Goal: Information Seeking & Learning: Learn about a topic

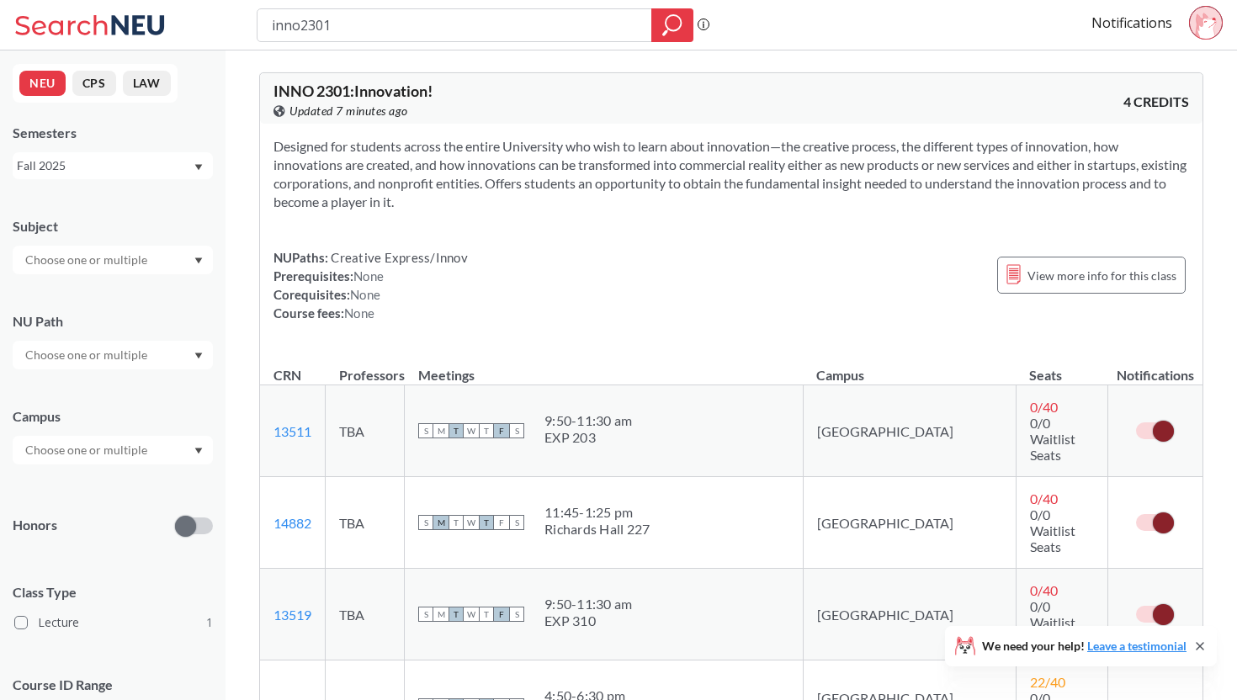
scroll to position [767, 0]
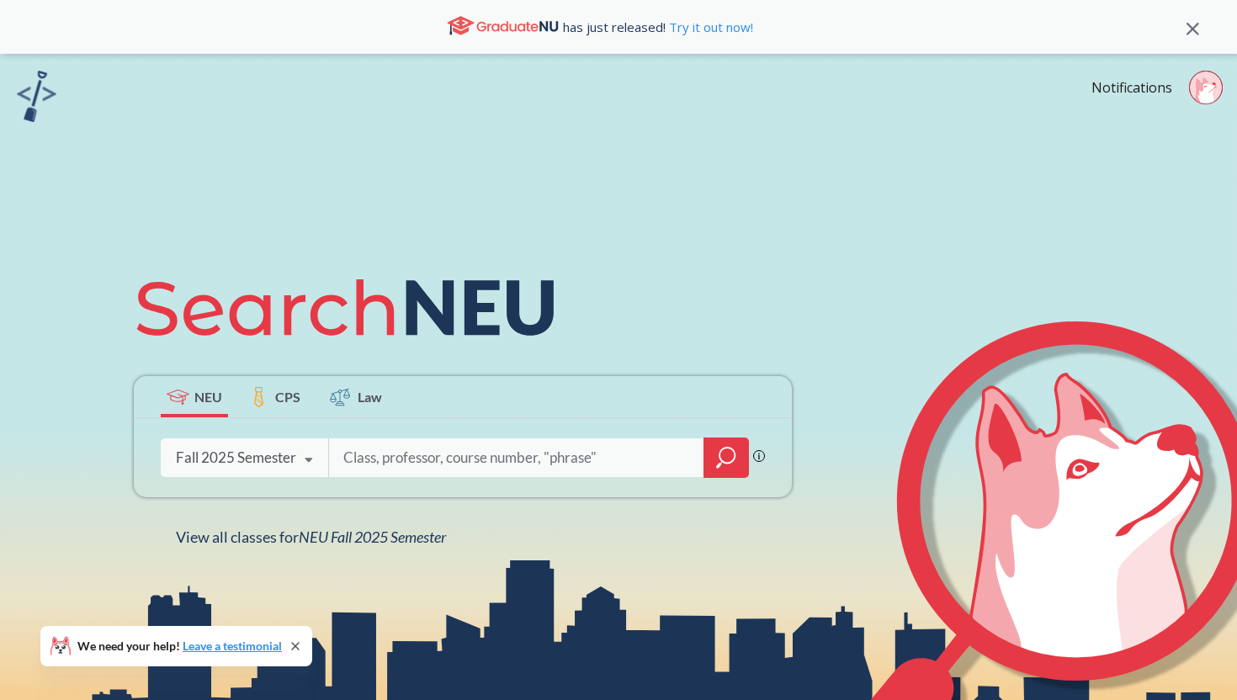
click at [388, 450] on input "search" at bounding box center [517, 457] width 350 height 35
type input "diffferences and diversity"
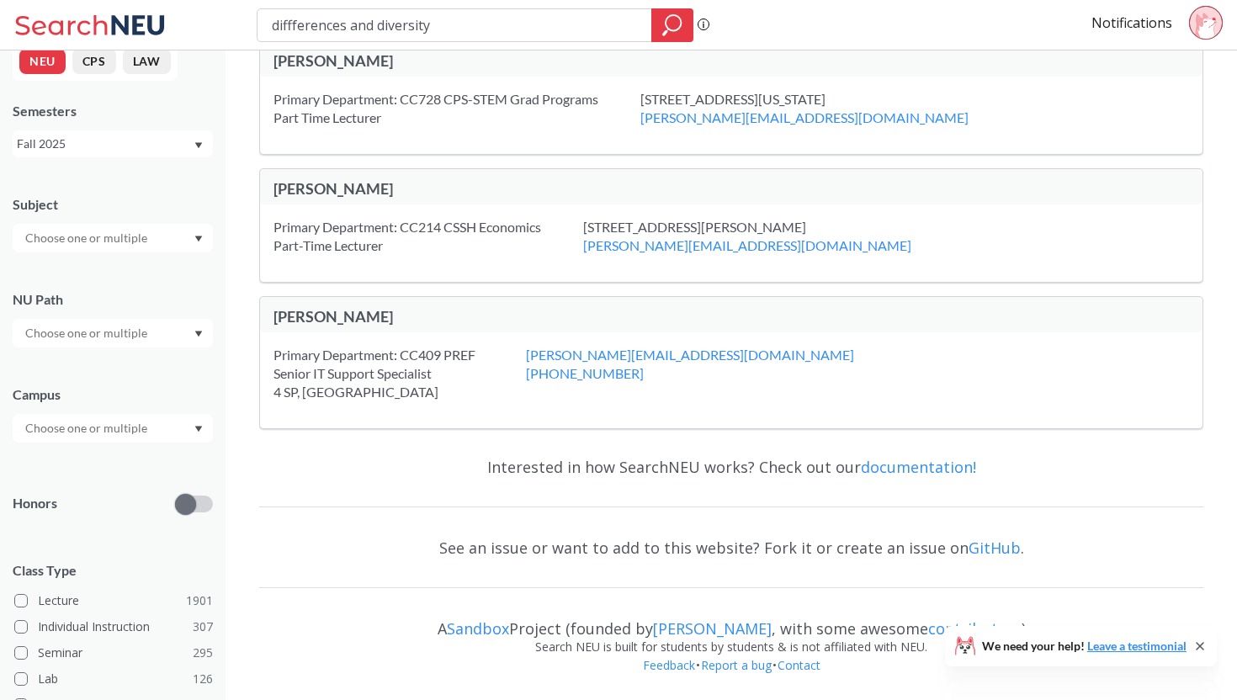
scroll to position [17, 0]
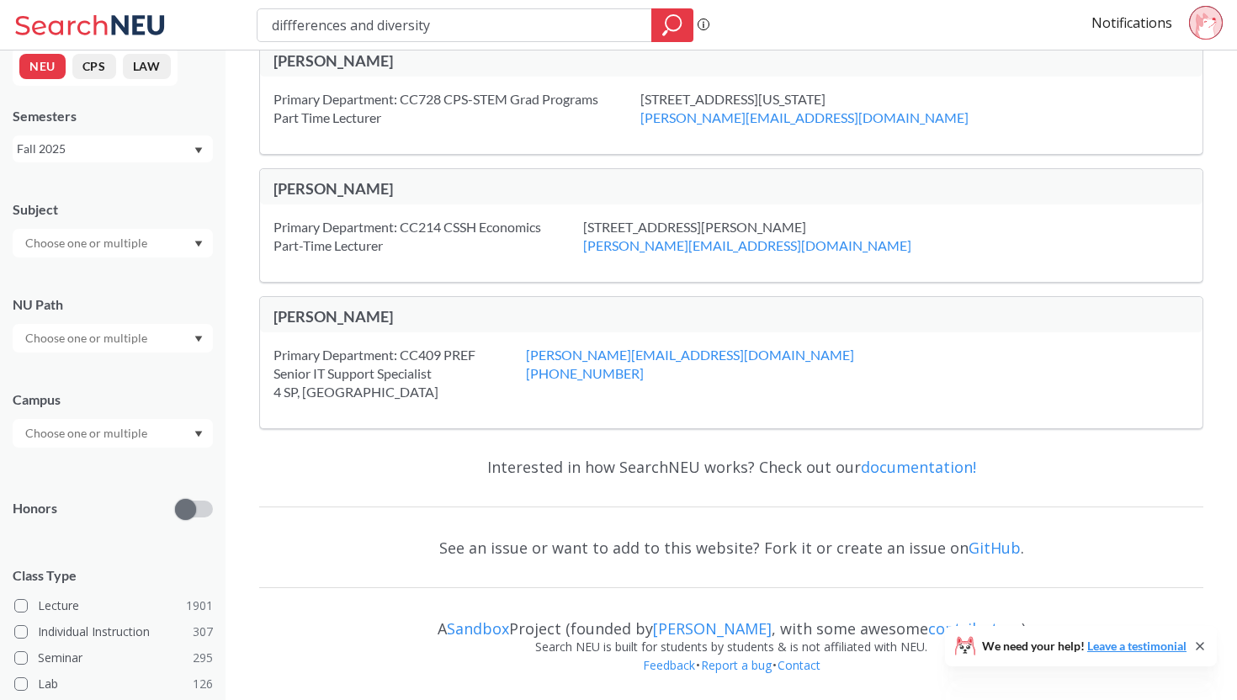
click at [130, 340] on input "text" at bounding box center [87, 338] width 141 height 20
click at [136, 411] on div "Difference/Diversity ( 114 )" at bounding box center [117, 403] width 190 height 19
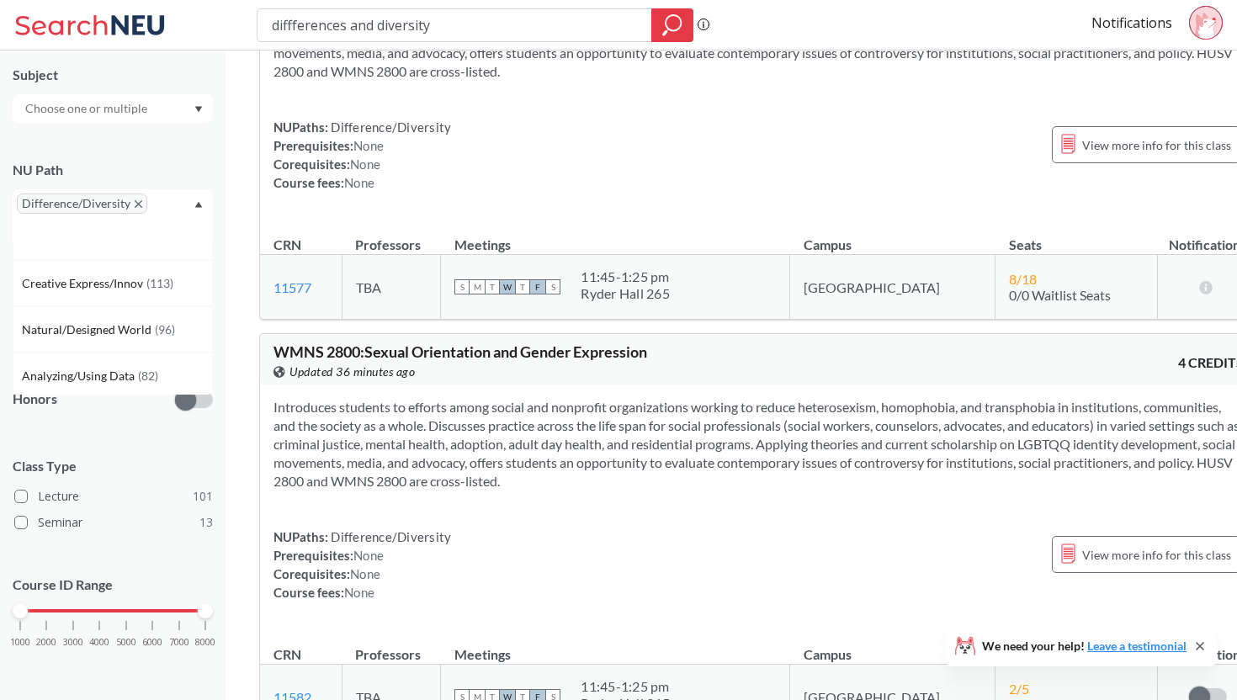
scroll to position [15749, 0]
